Goal: Find contact information: Find contact information

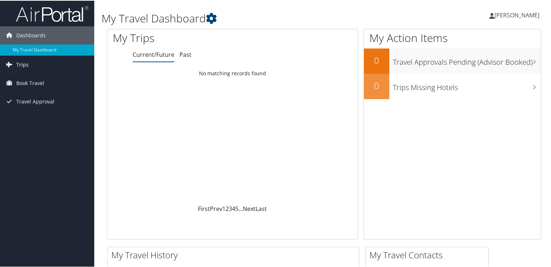
click at [23, 63] on span "Trips" at bounding box center [22, 64] width 12 height 18
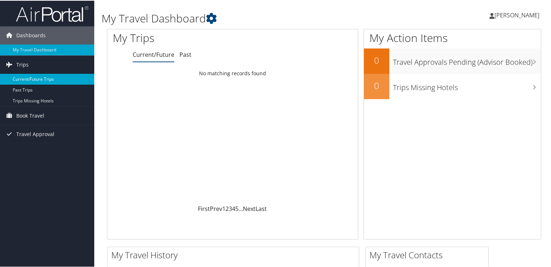
click at [33, 81] on link "Current/Future Trips" at bounding box center [47, 78] width 94 height 11
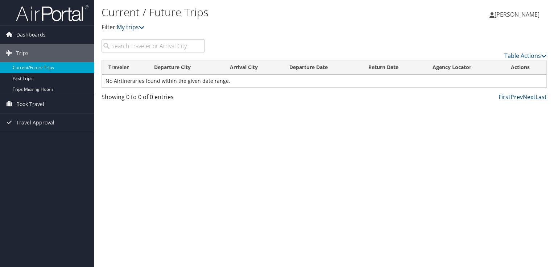
click at [144, 28] on icon at bounding box center [142, 27] width 6 height 6
click at [43, 103] on span "Book Travel" at bounding box center [30, 104] width 28 height 18
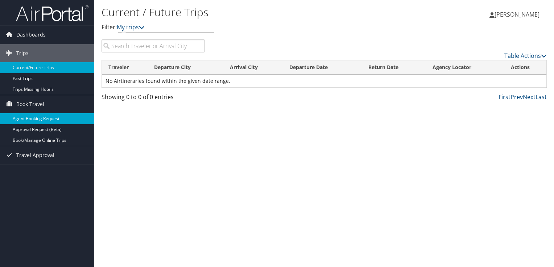
click at [42, 120] on link "Agent Booking Request" at bounding box center [47, 118] width 94 height 11
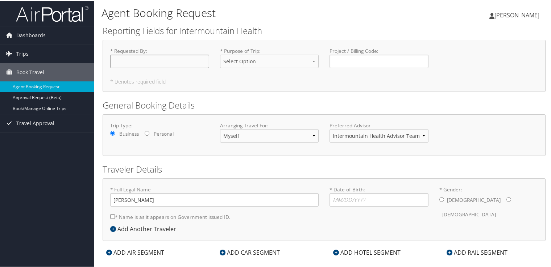
click at [162, 56] on input "* Requested By : Required" at bounding box center [159, 60] width 99 height 13
click at [250, 60] on select "Select Option 3rd Party Reimbursable Business CME Conf or Education Groups Pers…" at bounding box center [269, 60] width 99 height 13
select select "CME"
click at [220, 54] on select "Select Option 3rd Party Reimbursable Business CME Conf or Education Groups Pers…" at bounding box center [269, 60] width 99 height 13
click at [419, 134] on select "Intermountain Health Advisor Team" at bounding box center [378, 135] width 99 height 13
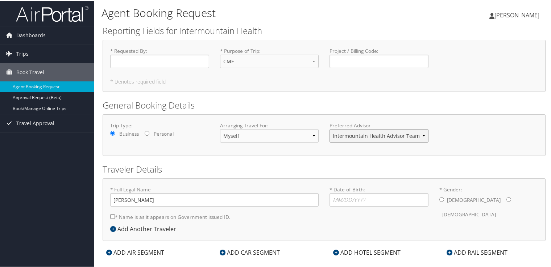
click at [418, 134] on select "Intermountain Health Advisor Team" at bounding box center [378, 135] width 99 height 13
click at [510, 14] on span "[PERSON_NAME]" at bounding box center [516, 15] width 45 height 8
click at [483, 53] on link "Travel Agency Contacts" at bounding box center [497, 52] width 81 height 12
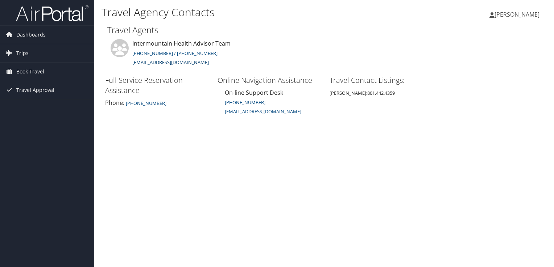
click at [187, 62] on link "intermountain@cbtravel.com" at bounding box center [170, 62] width 76 height 7
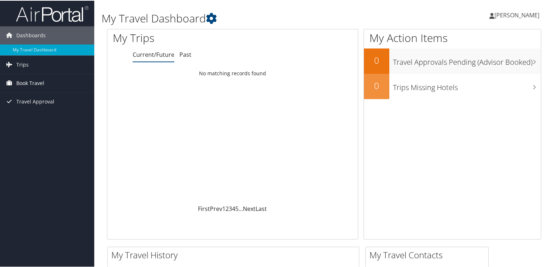
click at [32, 78] on span "Book Travel" at bounding box center [30, 83] width 28 height 18
